Goal: Transaction & Acquisition: Download file/media

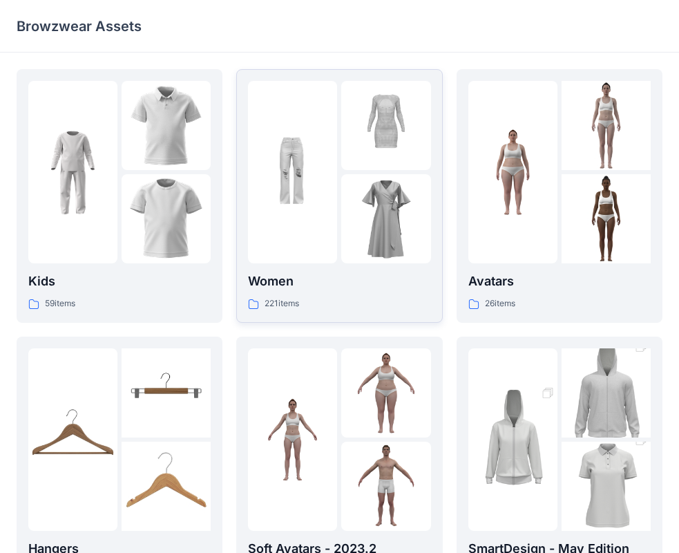
click at [358, 175] on div at bounding box center [385, 172] width 89 height 182
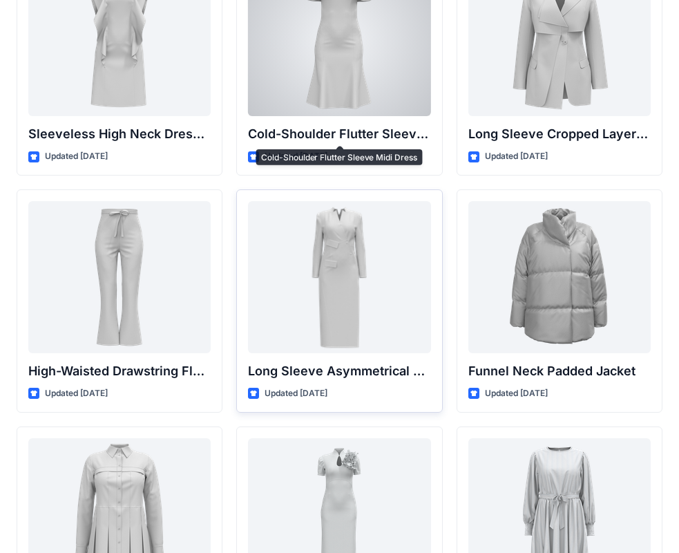
scroll to position [5130, 0]
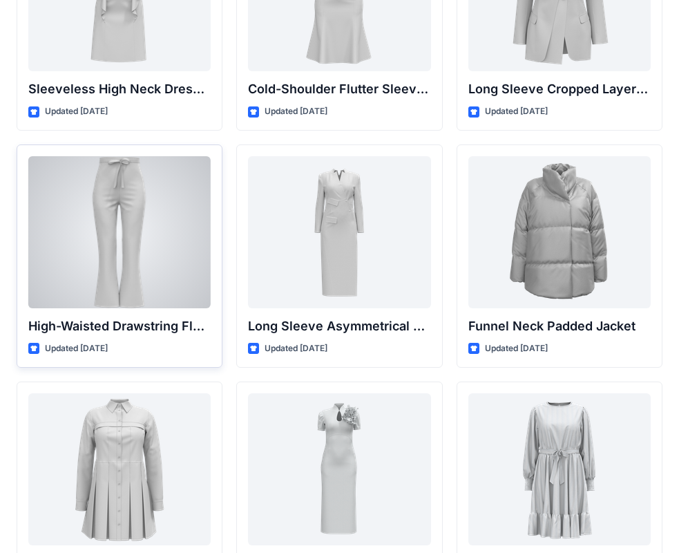
click at [164, 167] on div at bounding box center [119, 232] width 182 height 152
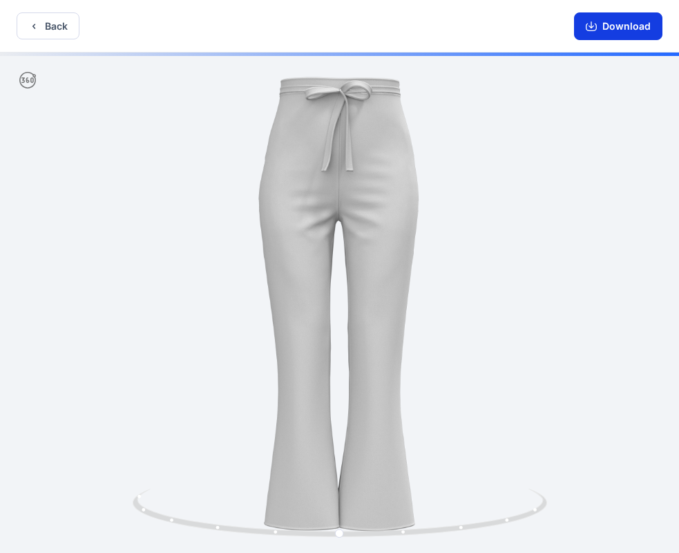
click at [610, 19] on button "Download" at bounding box center [618, 26] width 88 height 28
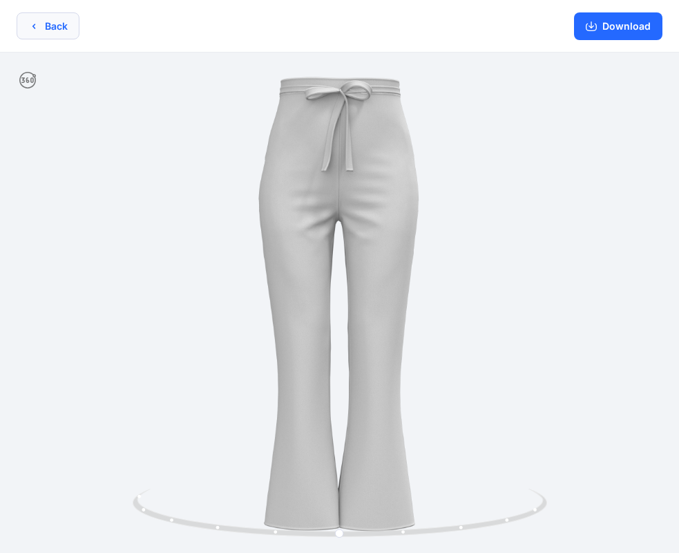
click at [40, 35] on button "Back" at bounding box center [48, 25] width 63 height 27
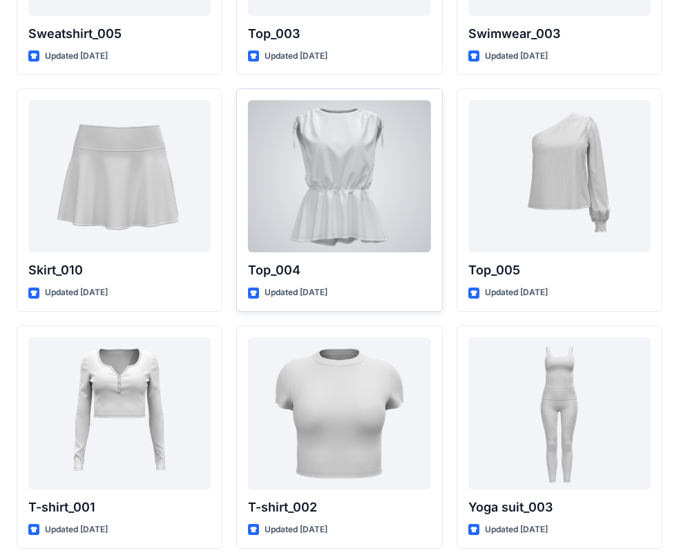
scroll to position [7141, 0]
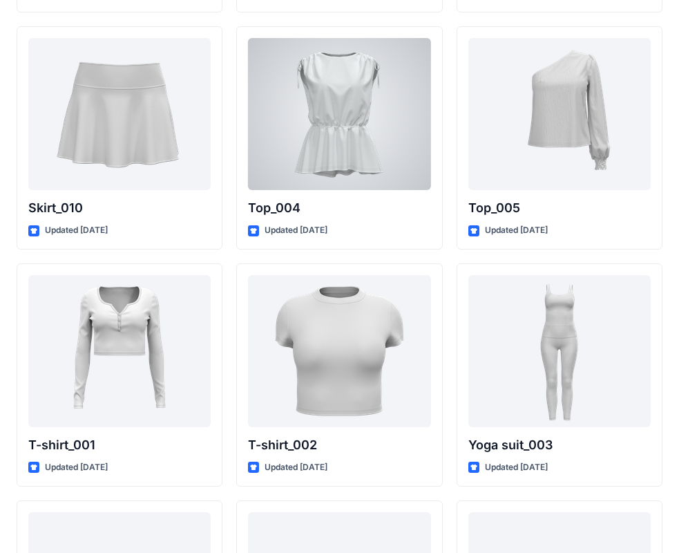
click at [358, 140] on div at bounding box center [339, 114] width 182 height 152
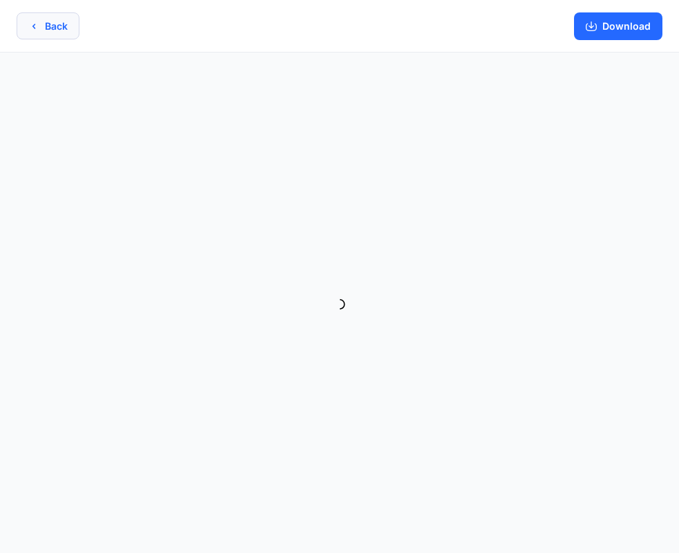
click at [73, 15] on button "Back" at bounding box center [48, 25] width 63 height 27
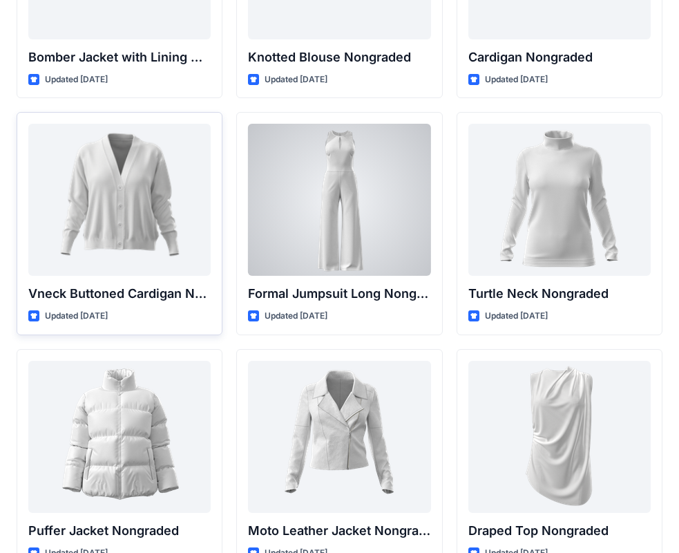
scroll to position [12958, 0]
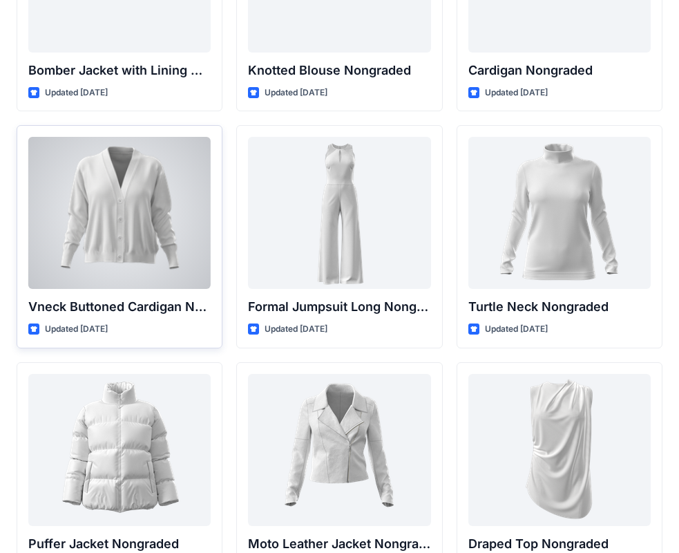
click at [187, 185] on div at bounding box center [119, 213] width 182 height 152
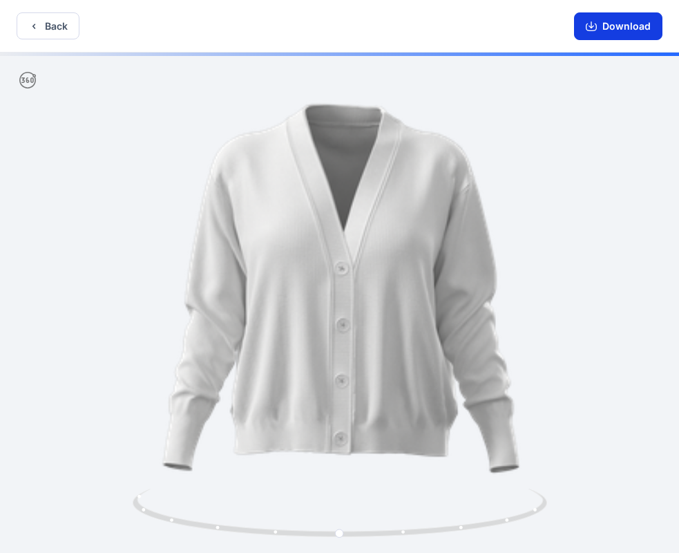
click at [621, 29] on button "Download" at bounding box center [618, 26] width 88 height 28
